Goal: Task Accomplishment & Management: Use online tool/utility

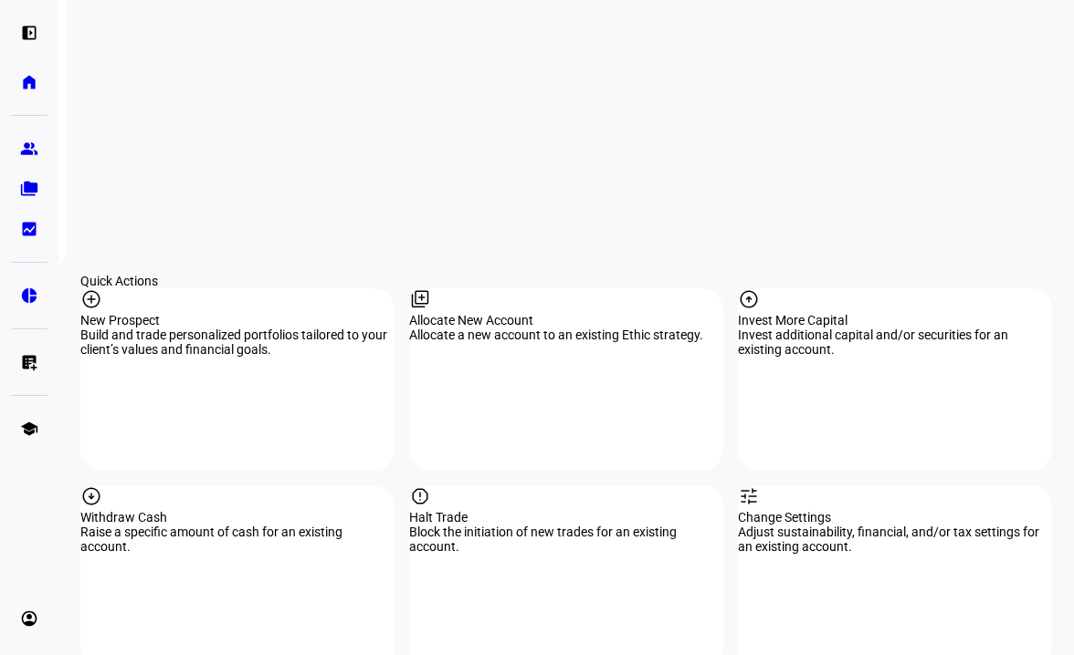
scroll to position [1552, 0]
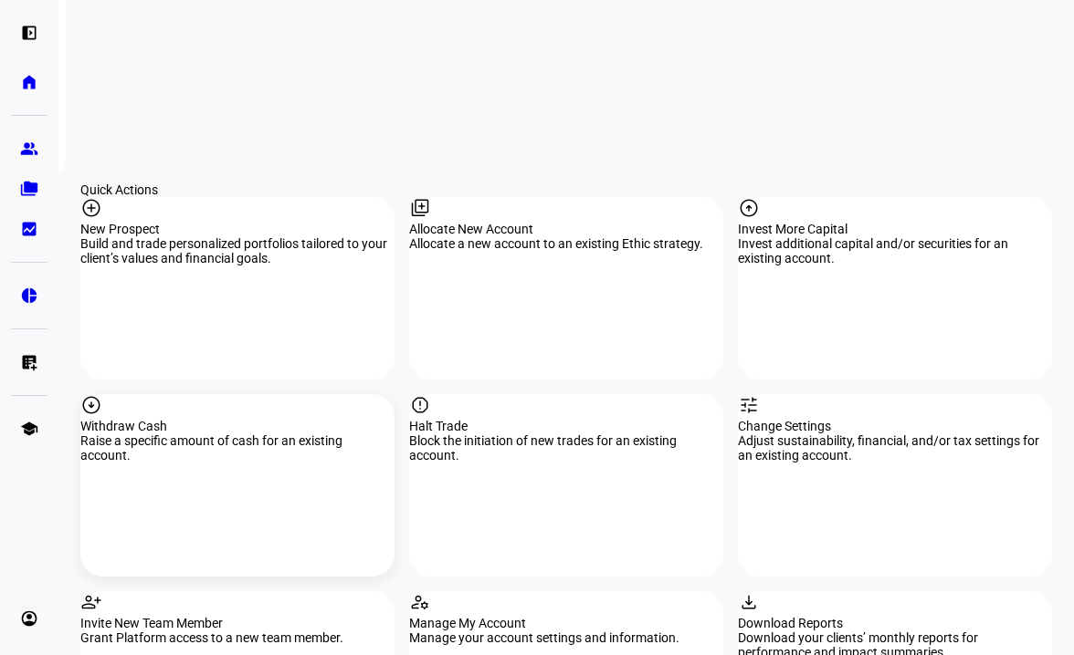
click at [263, 397] on div "arrow_circle_down Withdraw Cash Raise a specific amount of cash for an existing…" at bounding box center [237, 485] width 314 height 183
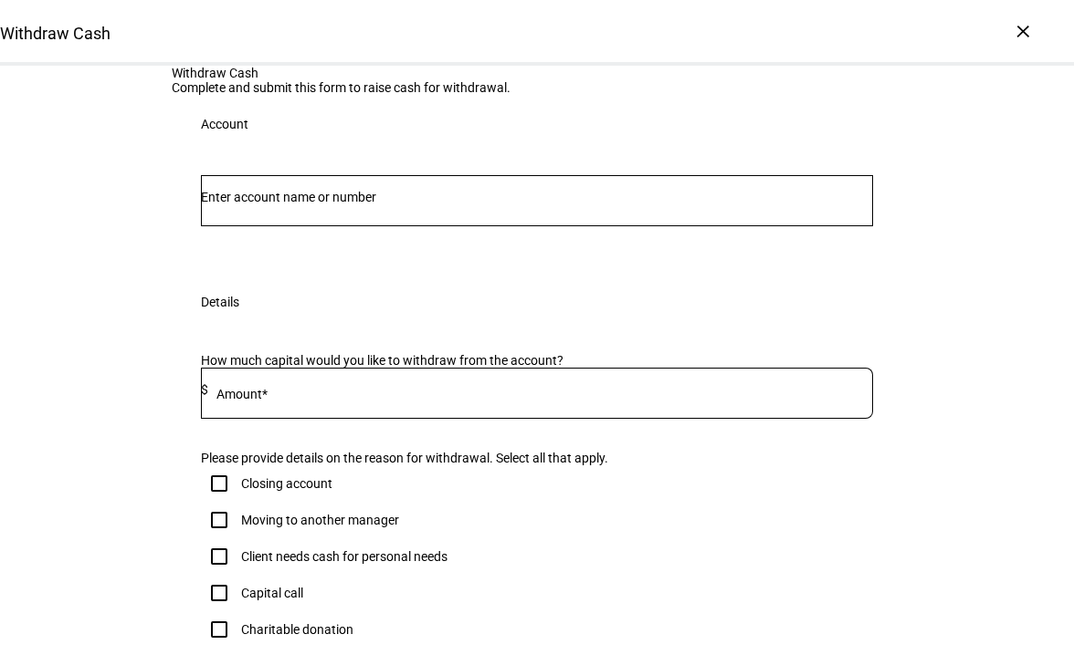
click at [311, 273] on div "Account" at bounding box center [537, 213] width 730 height 120
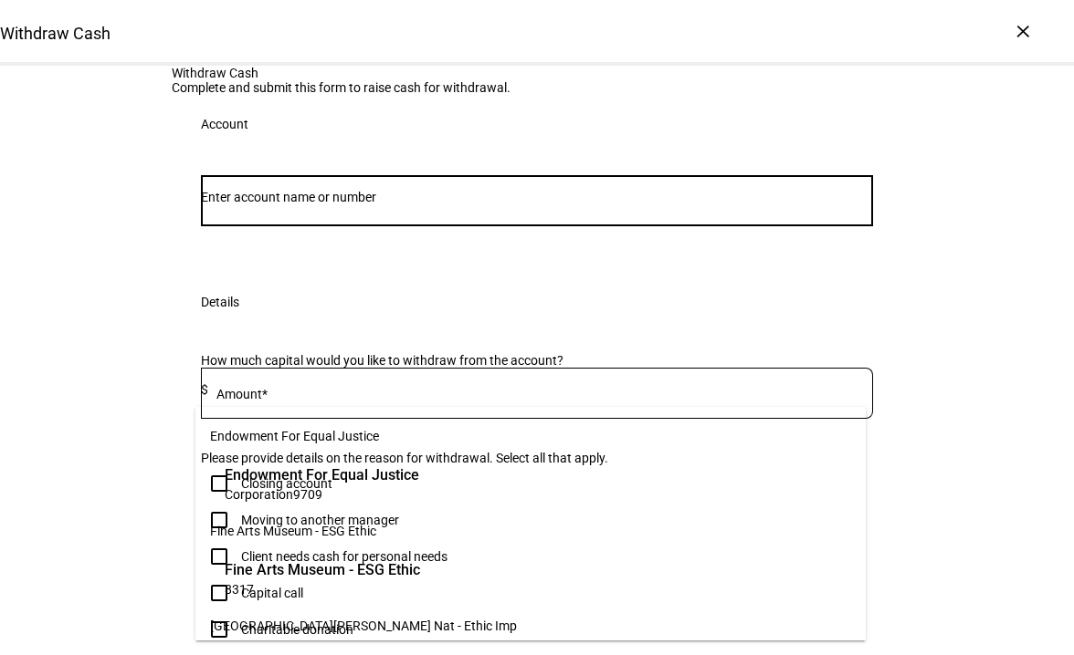
click at [354, 204] on input "Number" at bounding box center [537, 197] width 672 height 15
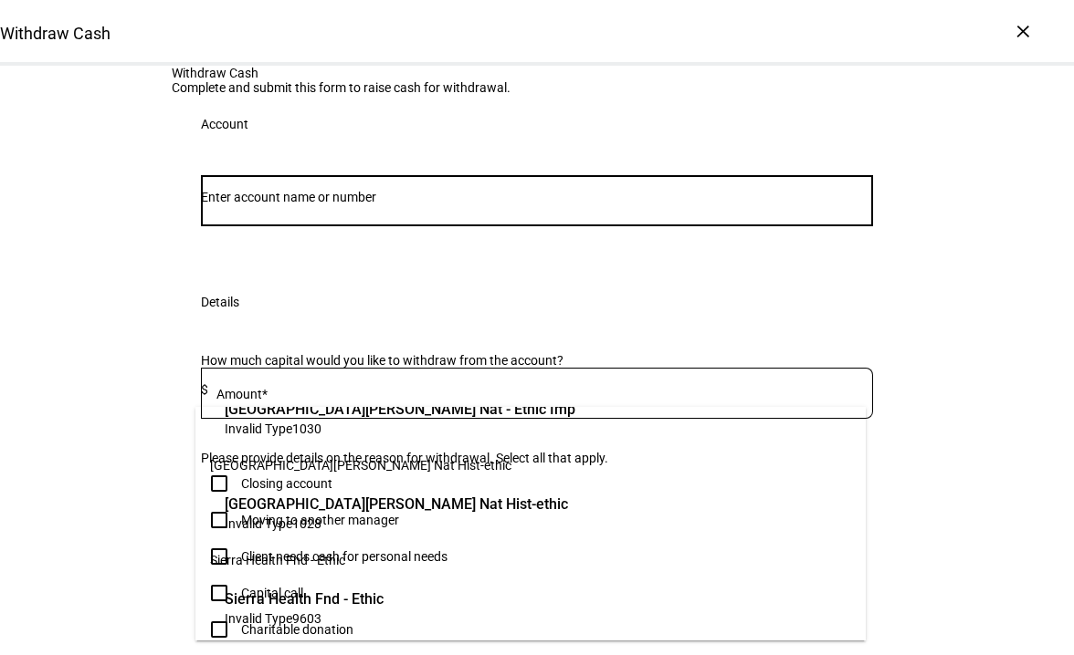
scroll to position [164, 0]
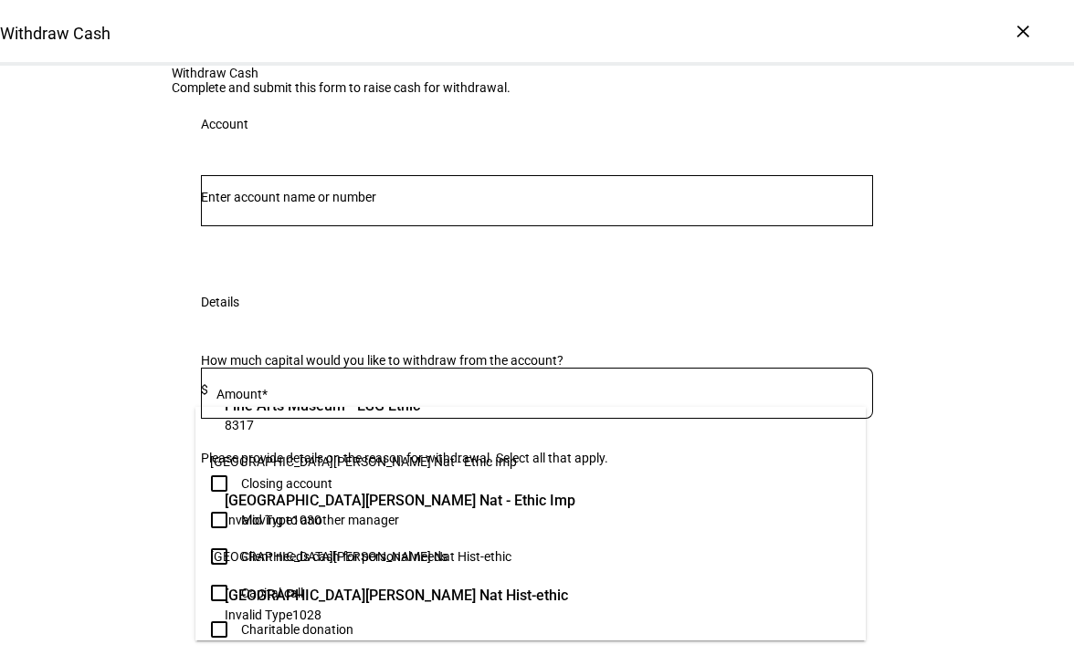
click at [351, 524] on span "Invalid Type 1030" at bounding box center [400, 519] width 351 height 17
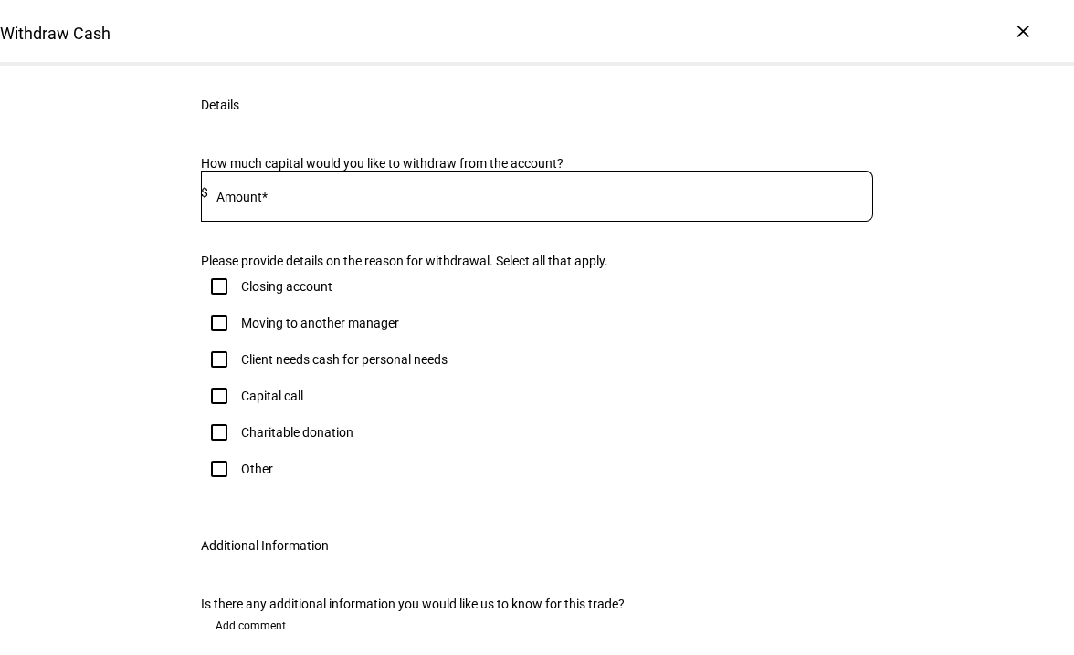
scroll to position [274, 0]
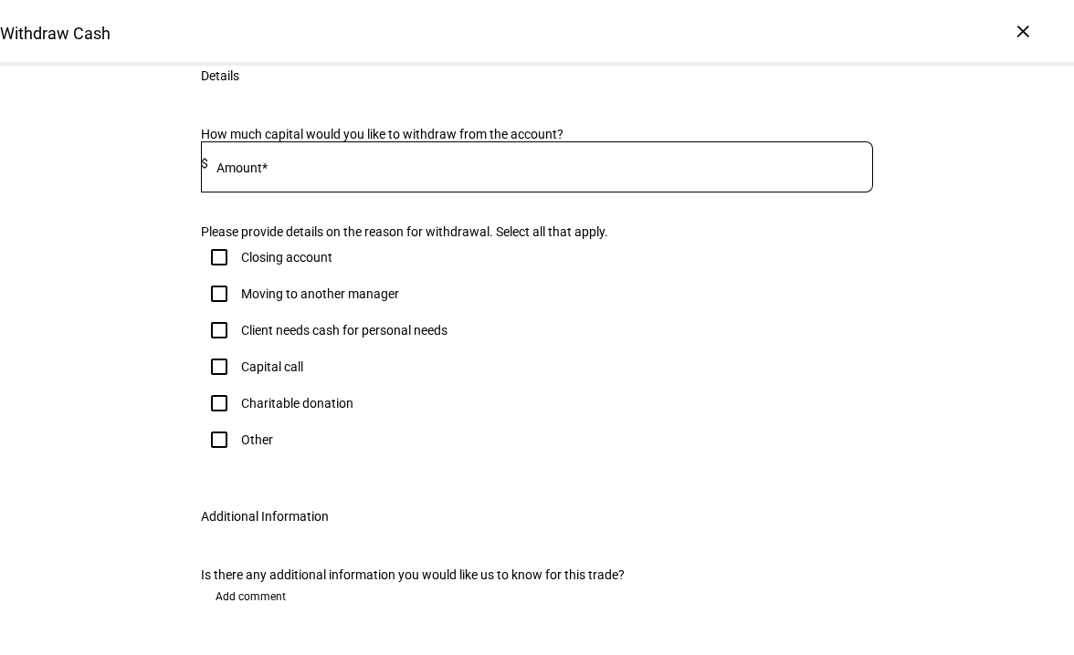
click at [324, 171] on input at bounding box center [540, 163] width 665 height 15
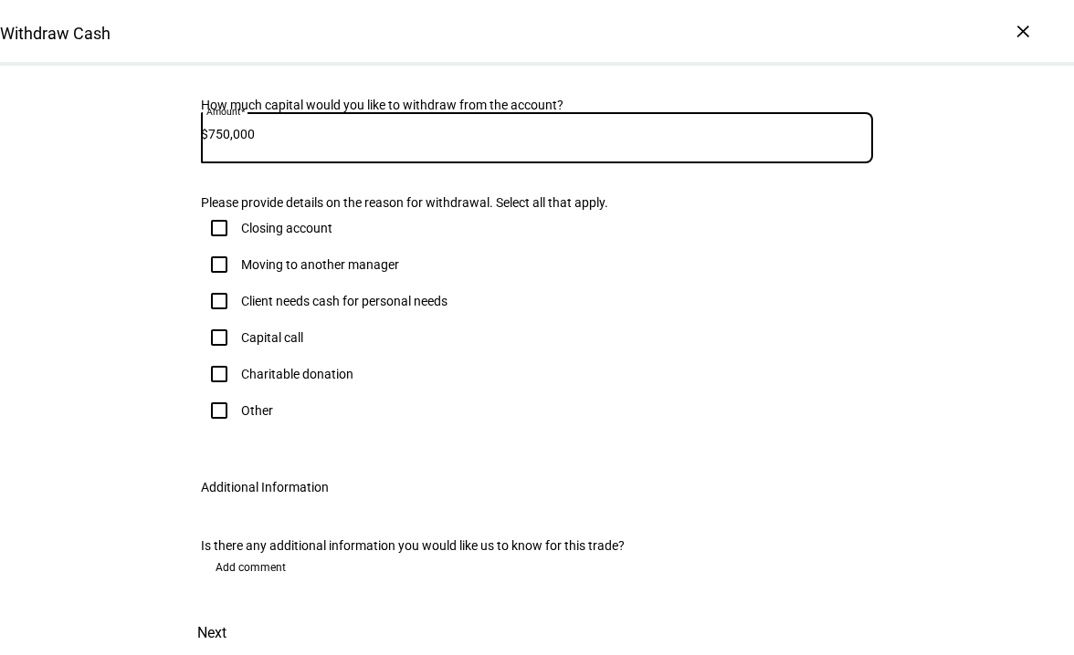
scroll to position [548, 0]
type input "750,000"
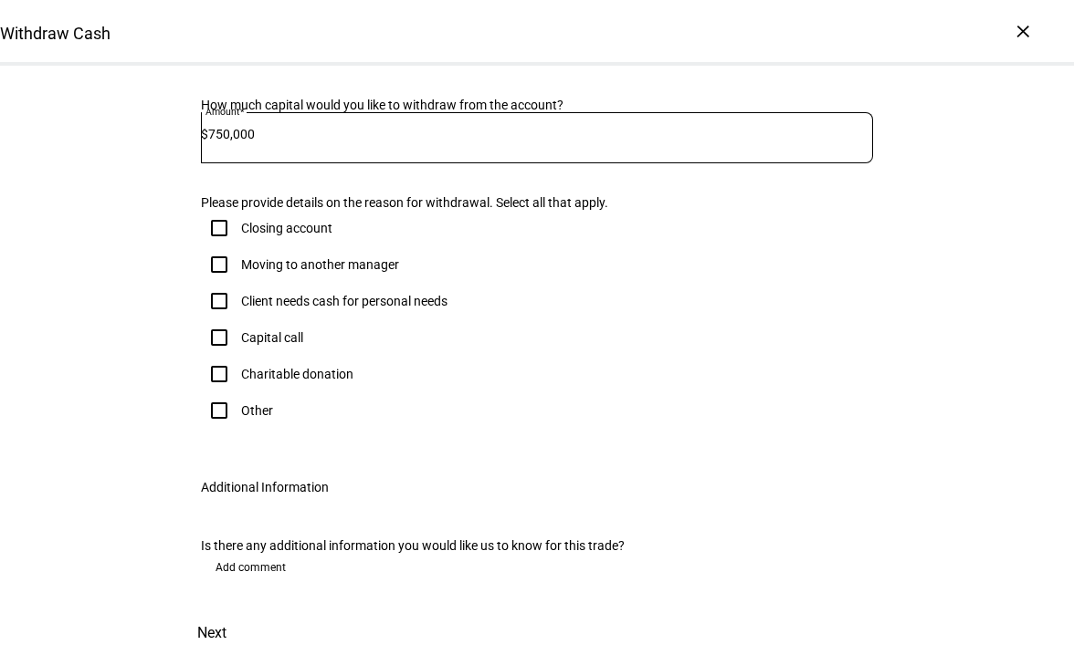
click at [207, 288] on input "Client needs cash for personal needs" at bounding box center [219, 301] width 37 height 37
checkbox input "true"
click at [252, 612] on span at bounding box center [212, 634] width 80 height 44
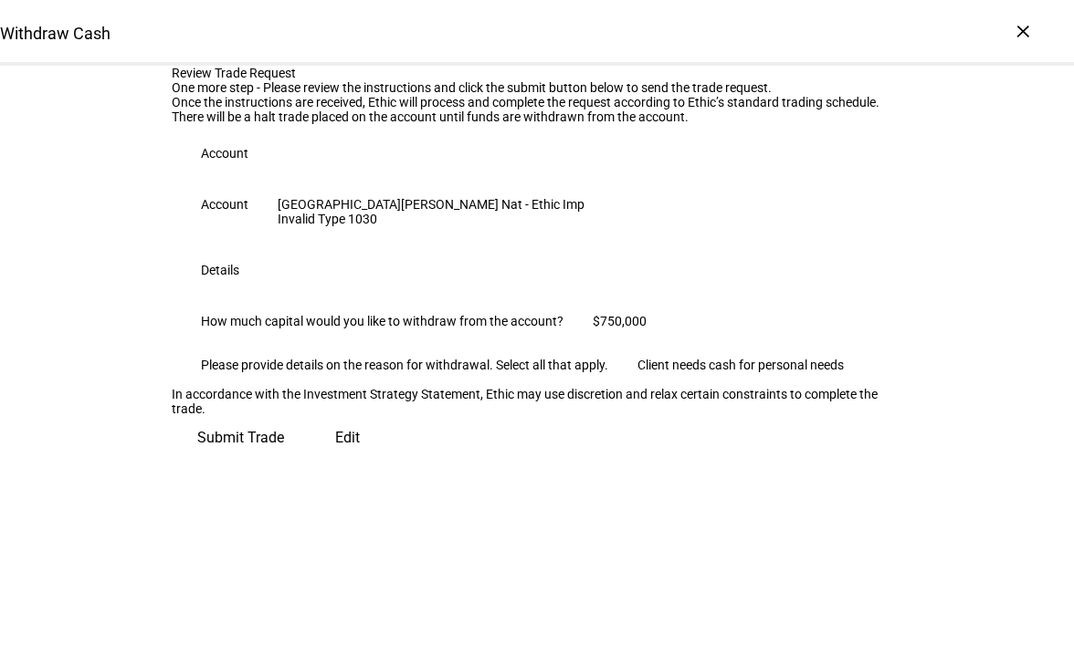
scroll to position [224, 0]
